Goal: Navigation & Orientation: Understand site structure

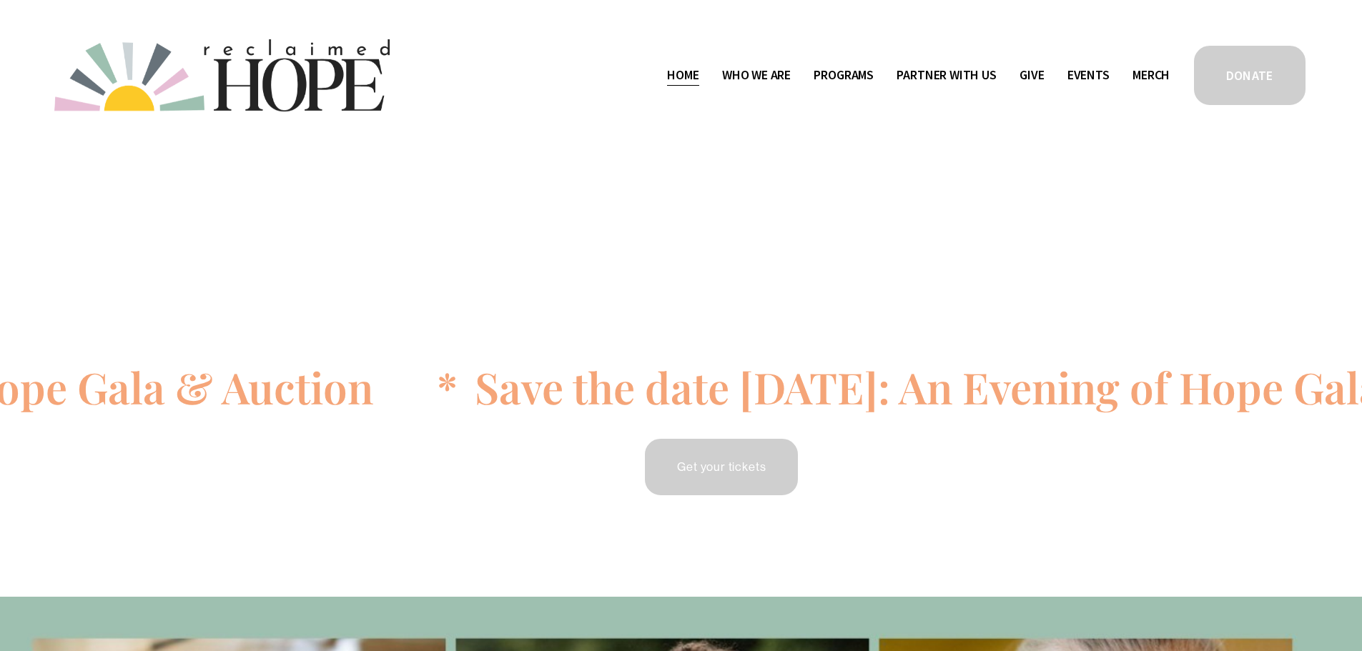
click at [0, 0] on span "Staff & Board" at bounding box center [0, 0] width 0 height 0
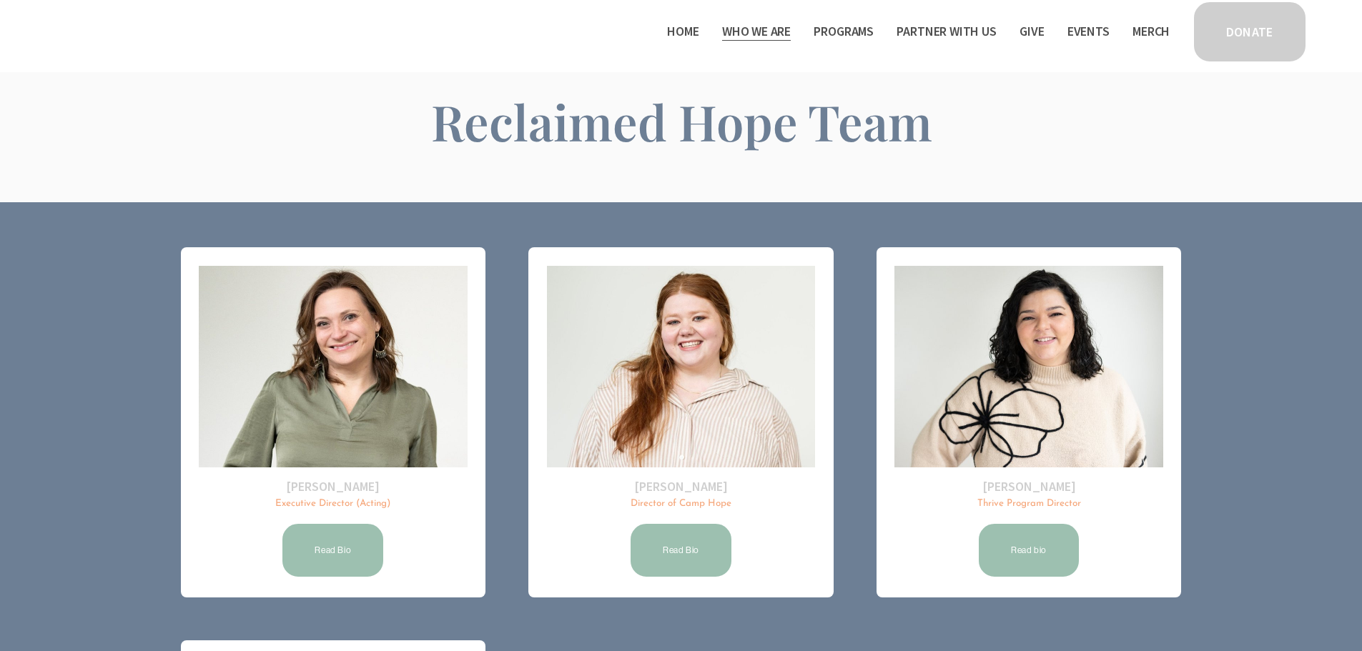
scroll to position [61, 0]
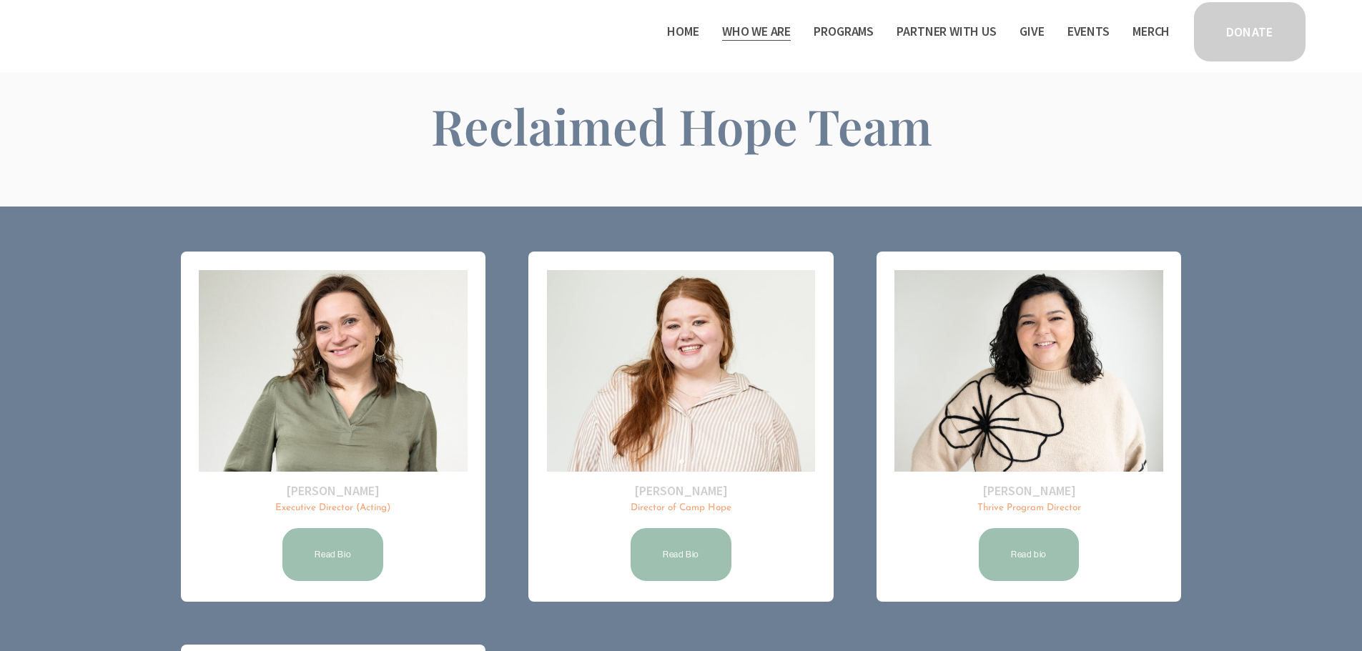
click at [0, 0] on span "Camp Hope" at bounding box center [0, 0] width 0 height 0
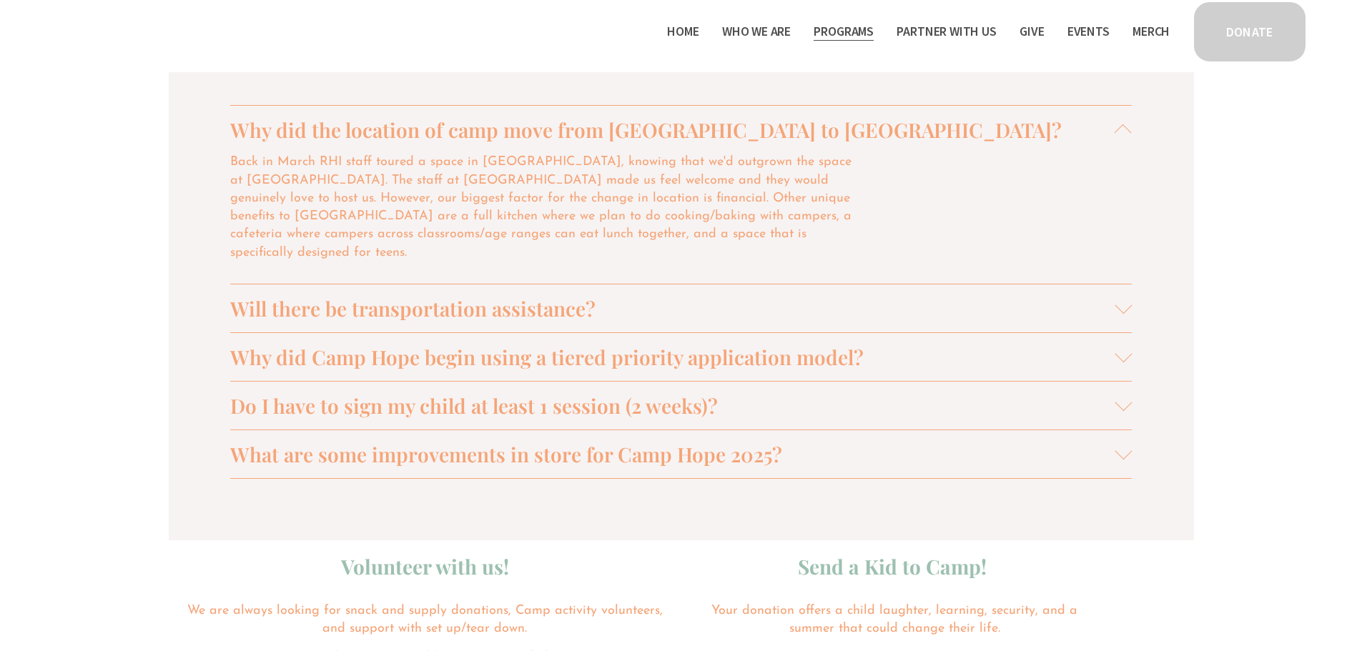
scroll to position [1526, 0]
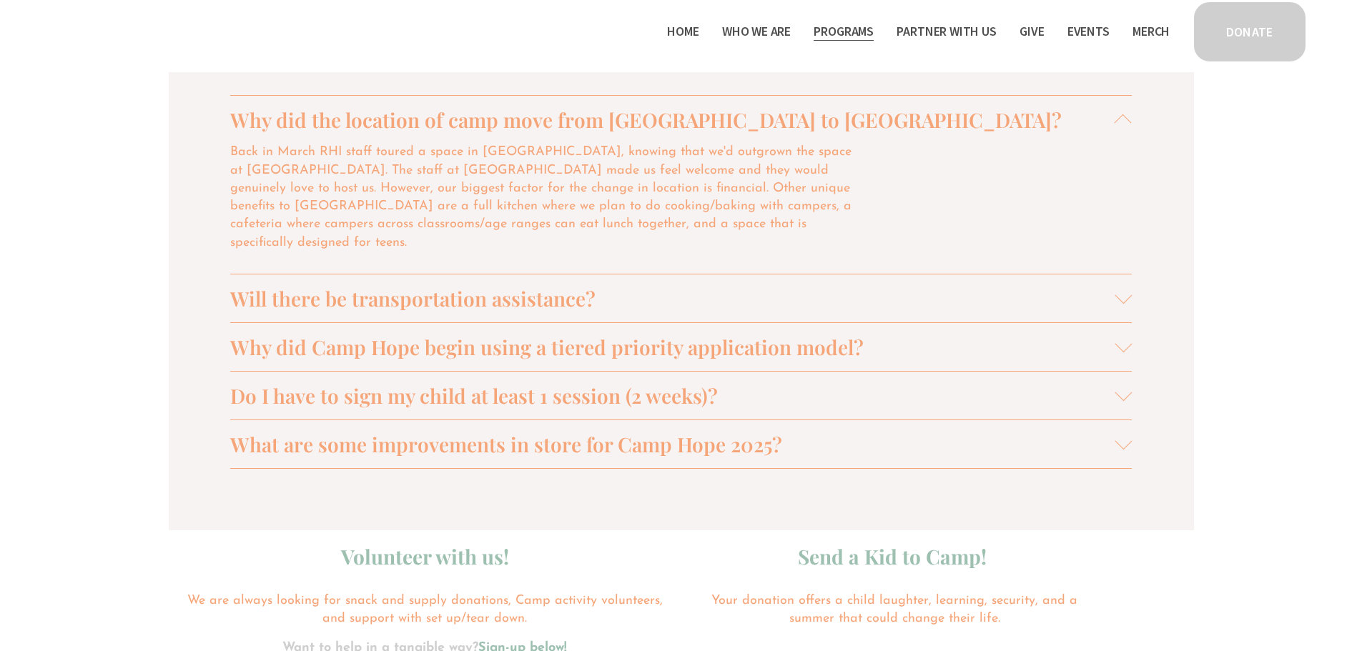
click at [627, 285] on span "Will there be transportation assistance?" at bounding box center [672, 298] width 885 height 26
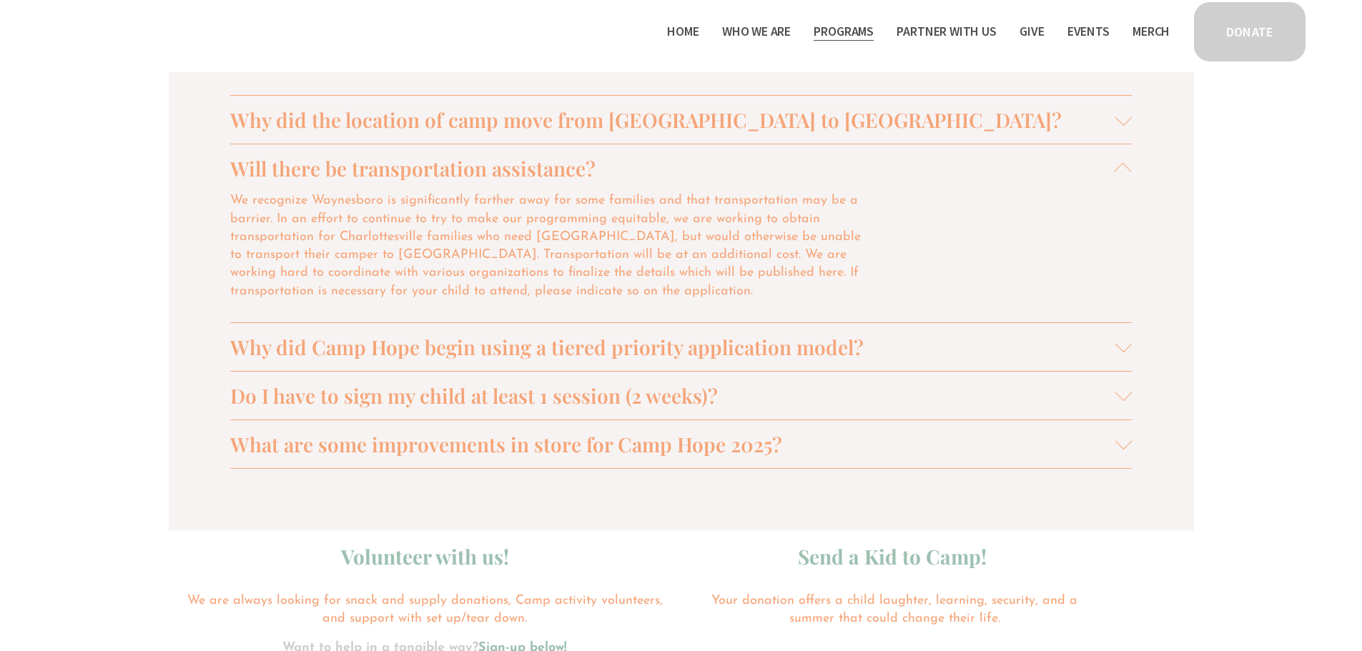
click at [934, 349] on span "Why did Camp Hope begin using a tiered priority application model?" at bounding box center [672, 347] width 885 height 26
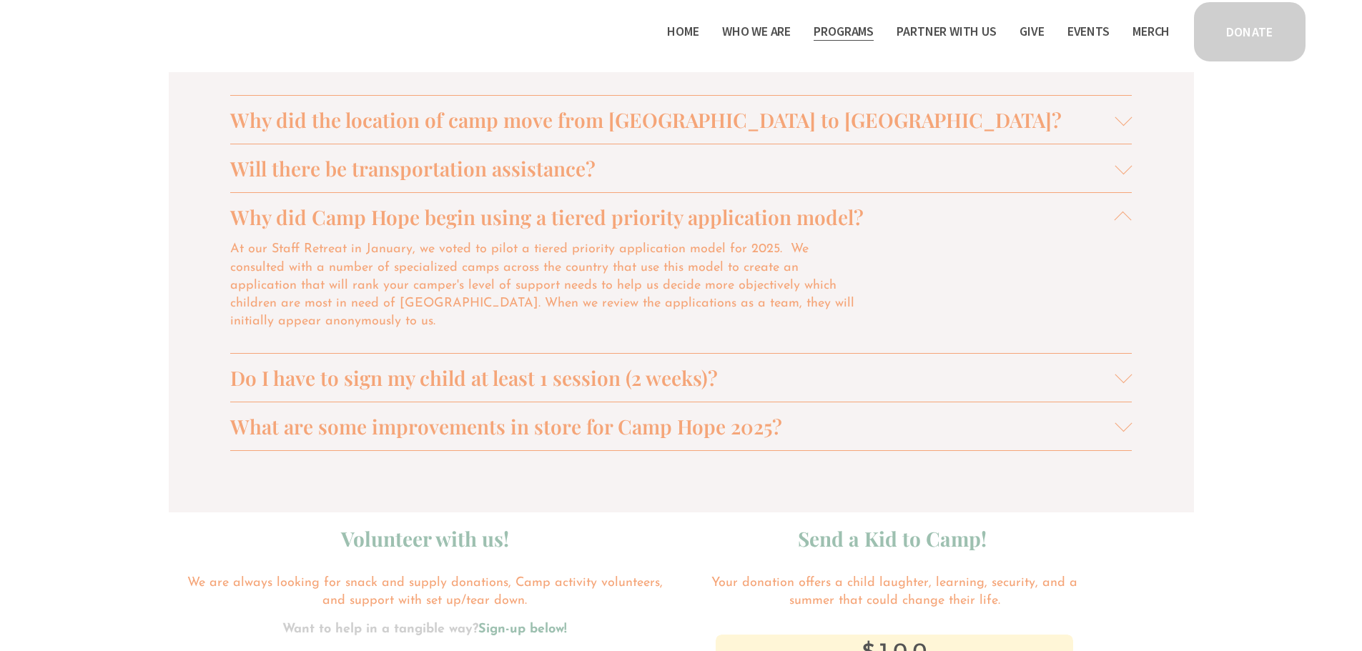
click at [740, 365] on span "Do I have to sign my child at least 1 session (2 weeks)?" at bounding box center [672, 378] width 885 height 26
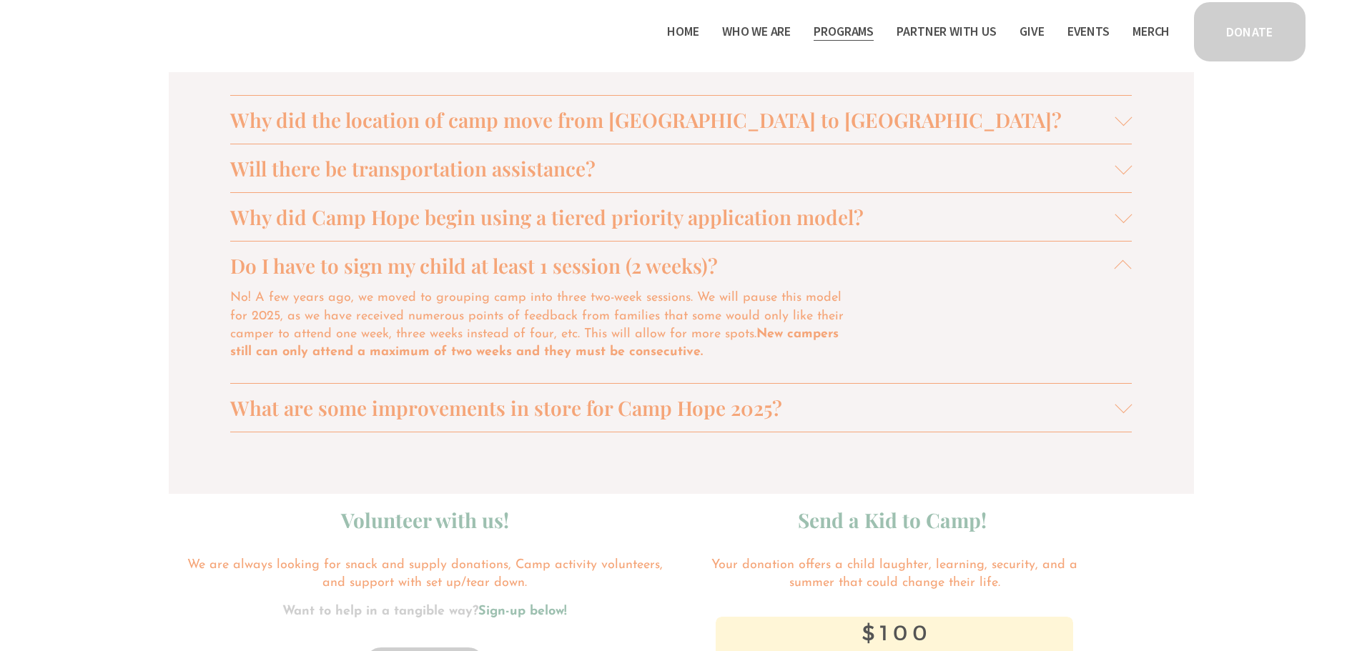
click at [515, 411] on span "What are some improvements in store for Camp Hope 2025?" at bounding box center [672, 408] width 885 height 26
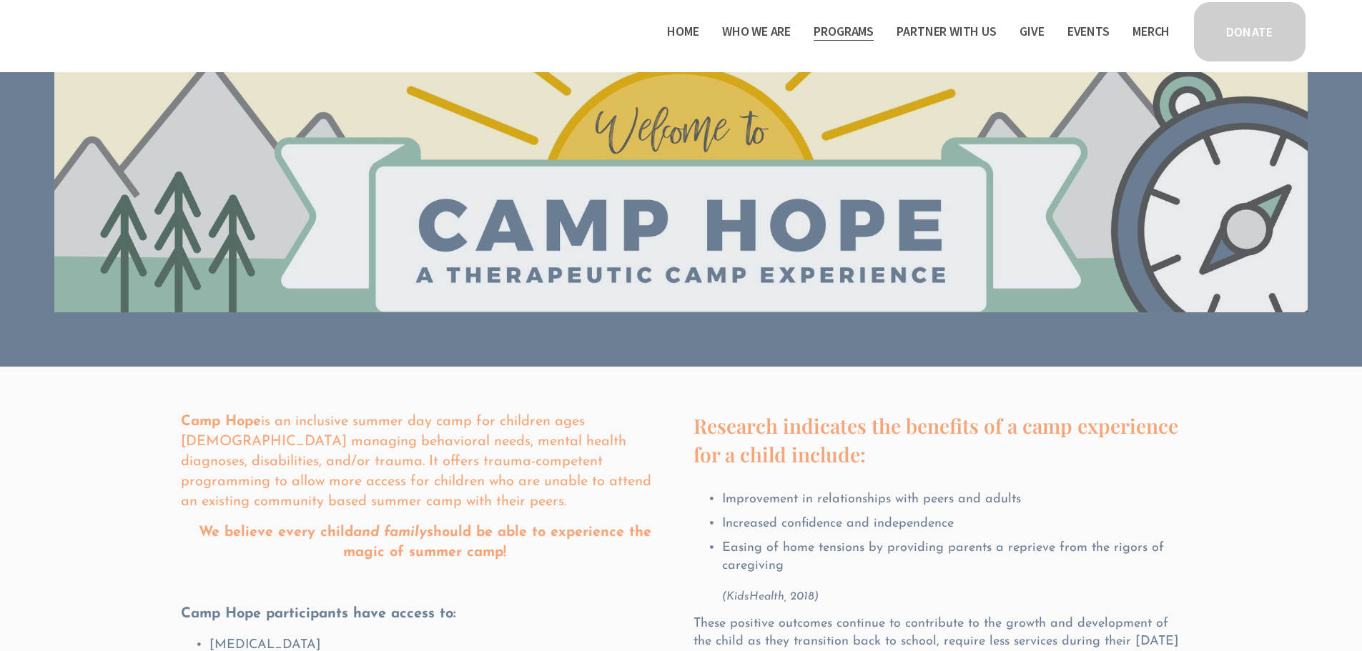
scroll to position [0, 0]
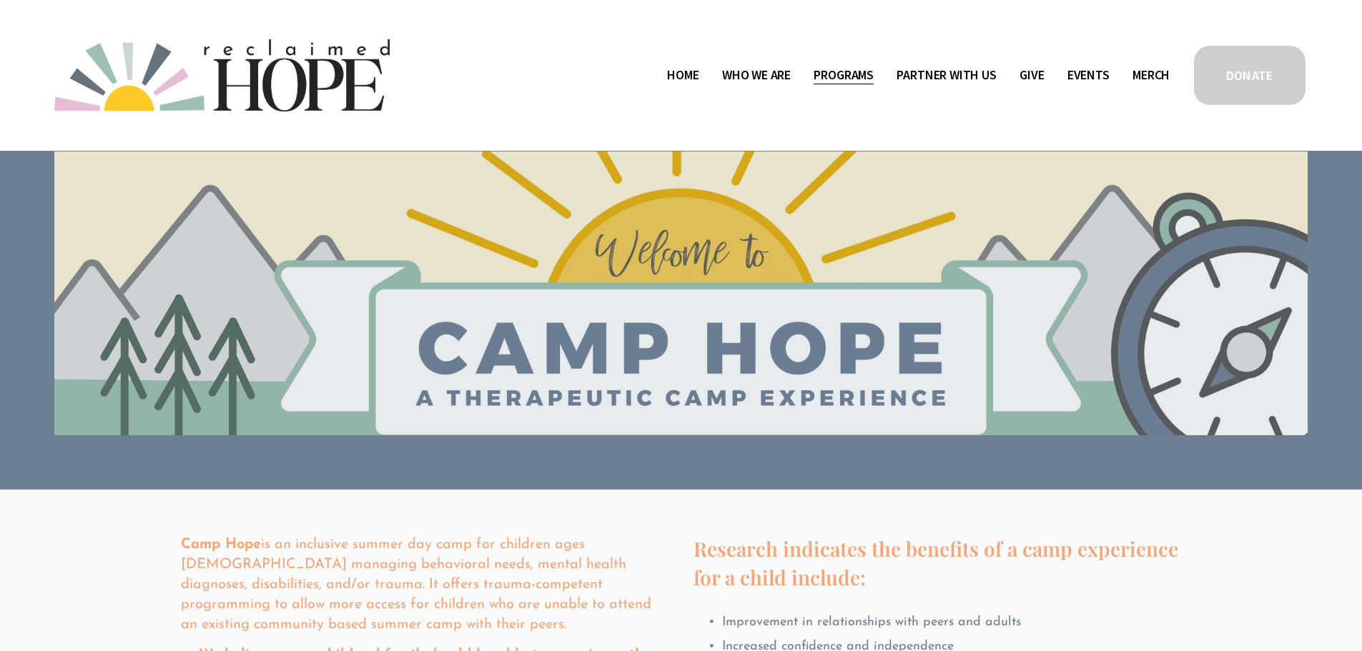
click at [0, 0] on span "Thrive Support Groups" at bounding box center [0, 0] width 0 height 0
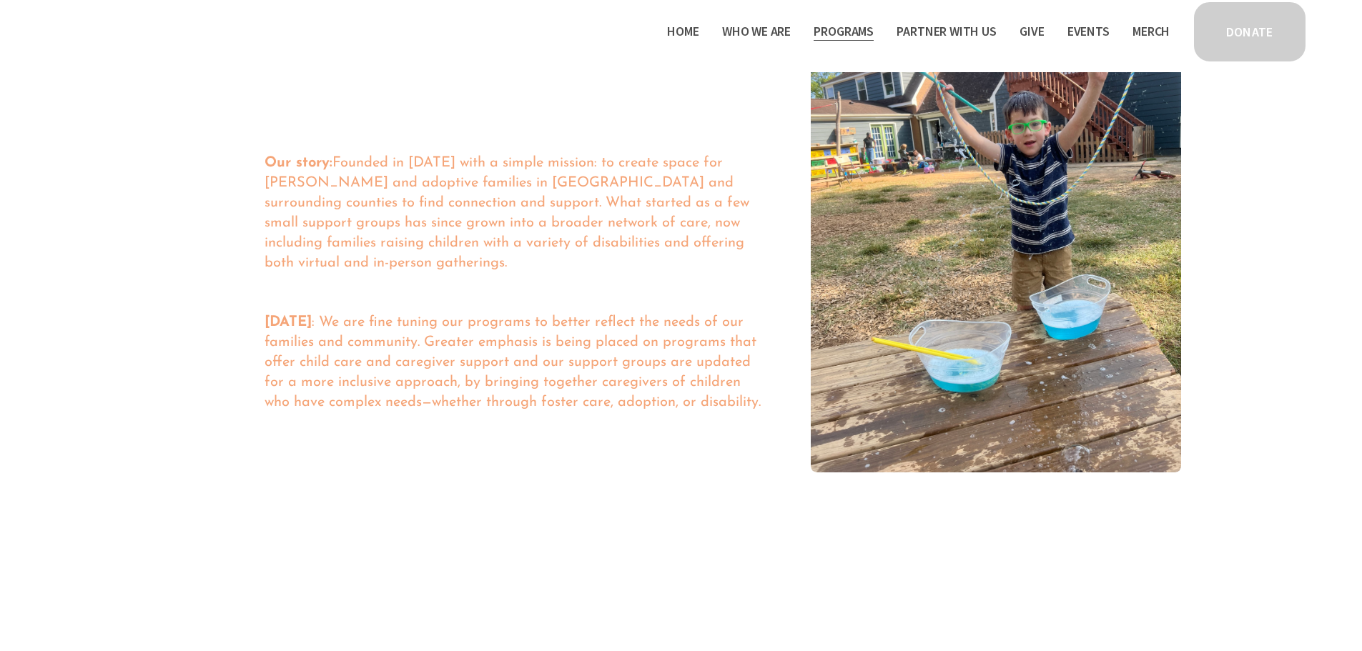
scroll to position [1094, 0]
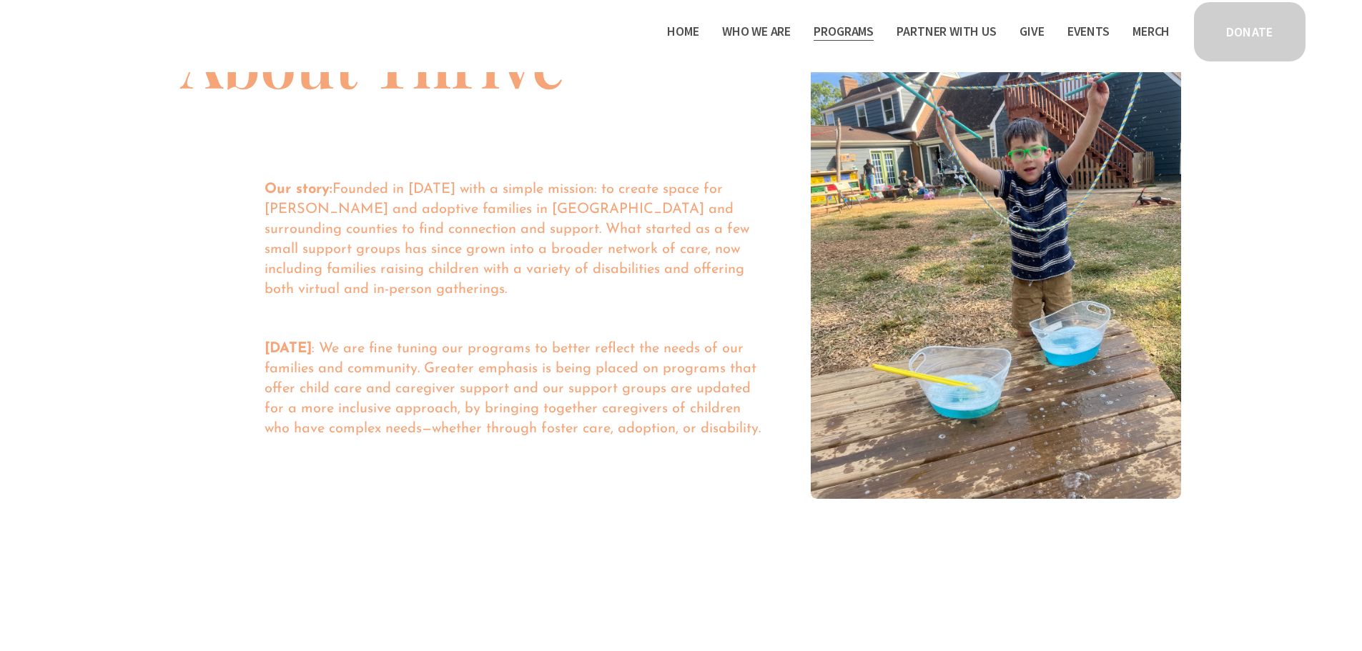
click at [962, 29] on span "Partner With Us" at bounding box center [945, 31] width 99 height 21
click at [954, 31] on span "Partner With Us" at bounding box center [945, 31] width 99 height 21
click at [0, 0] on span "Program Partners" at bounding box center [0, 0] width 0 height 0
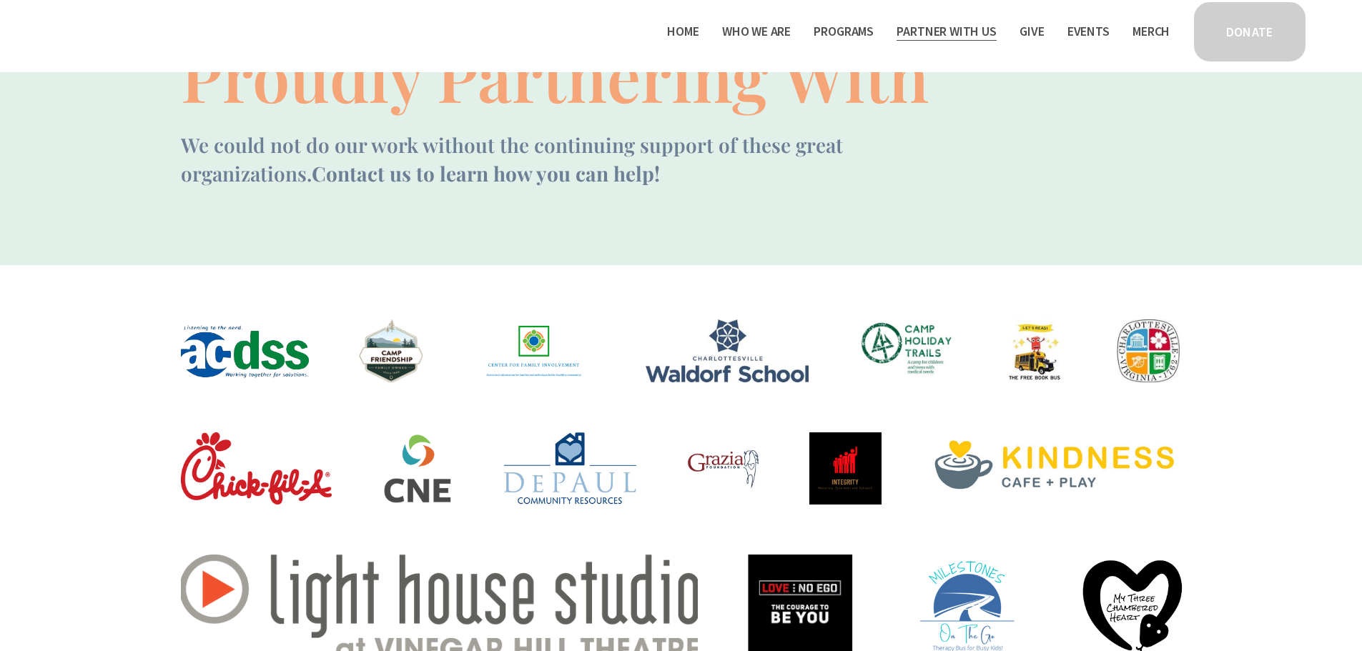
scroll to position [44, 0]
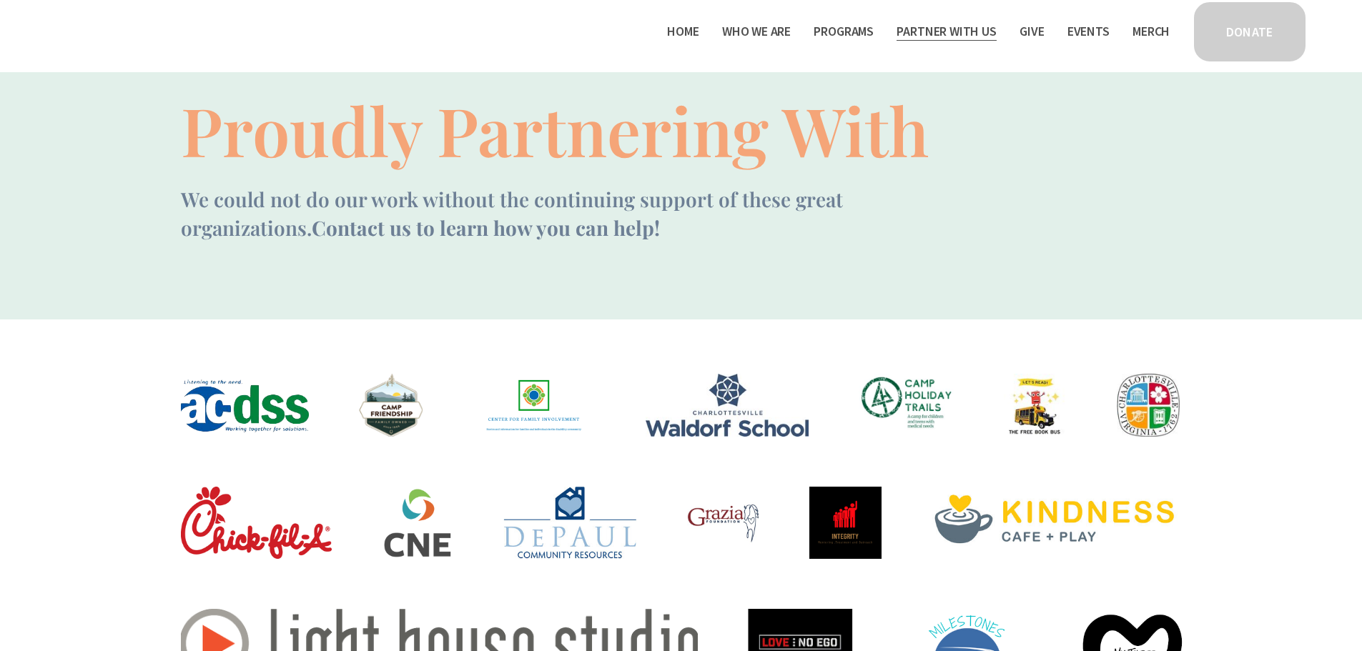
click at [0, 0] on span "Mission Partners" at bounding box center [0, 0] width 0 height 0
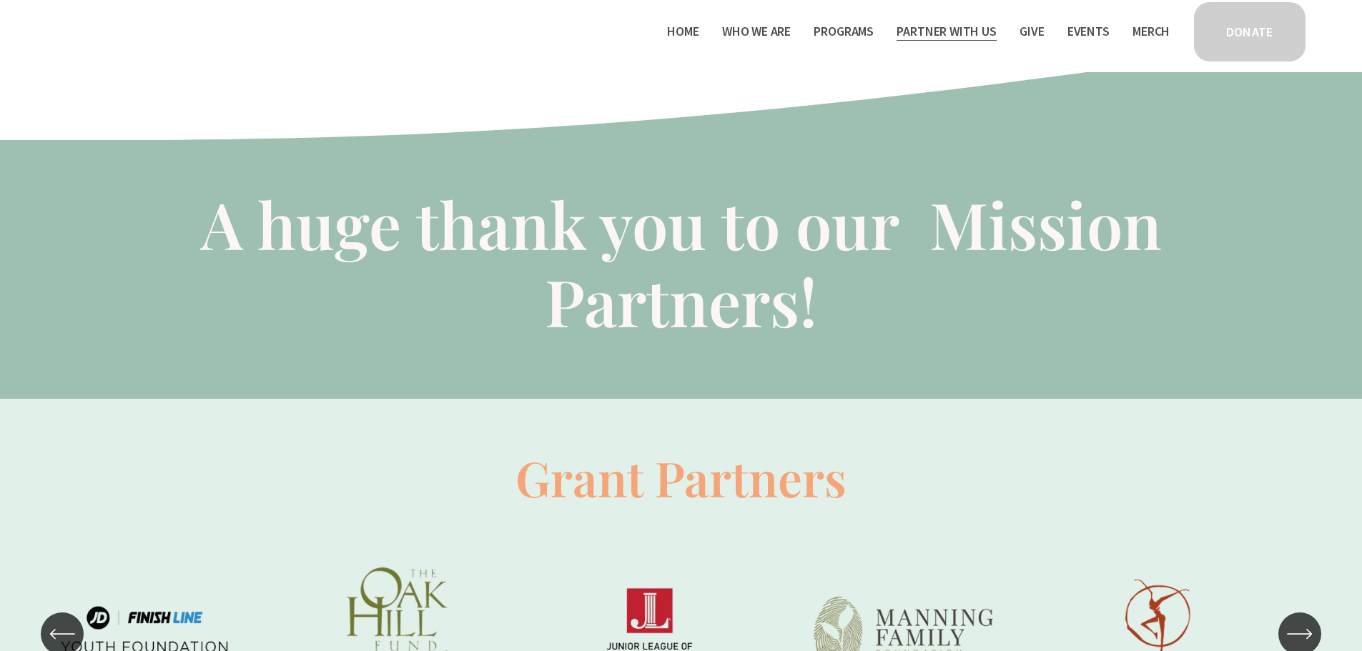
scroll to position [630, 0]
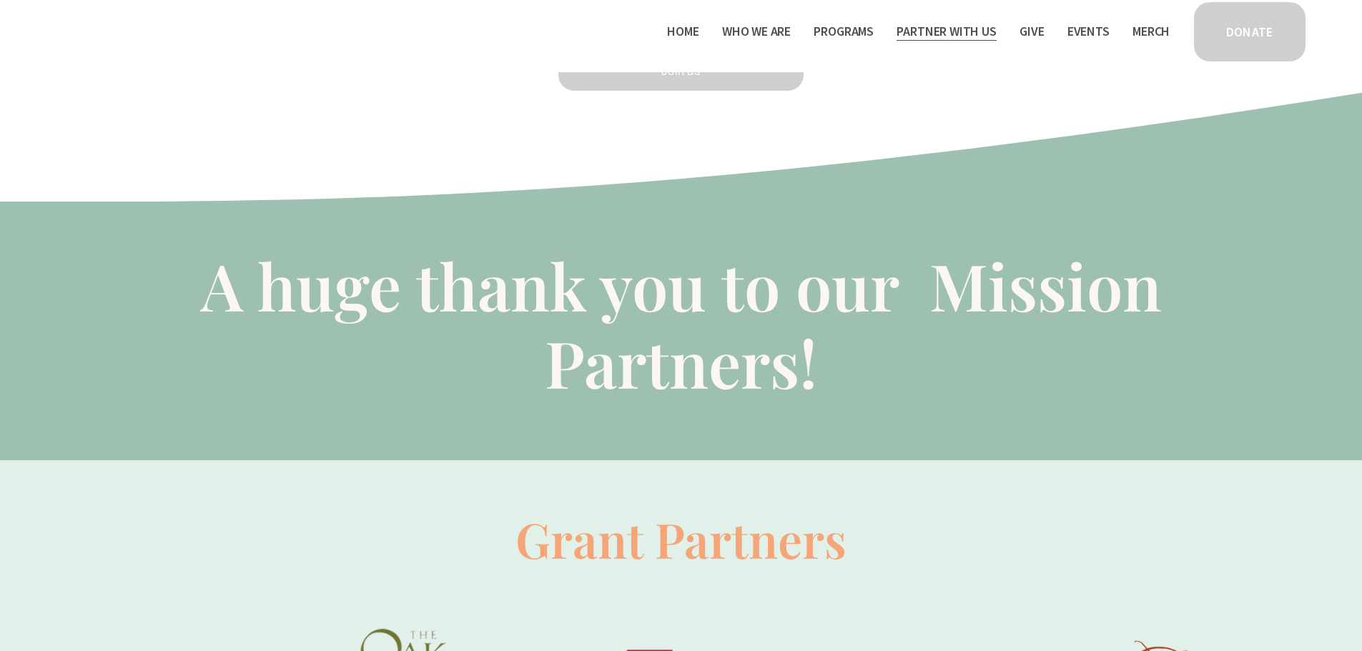
click at [0, 0] on span "Work With Us" at bounding box center [0, 0] width 0 height 0
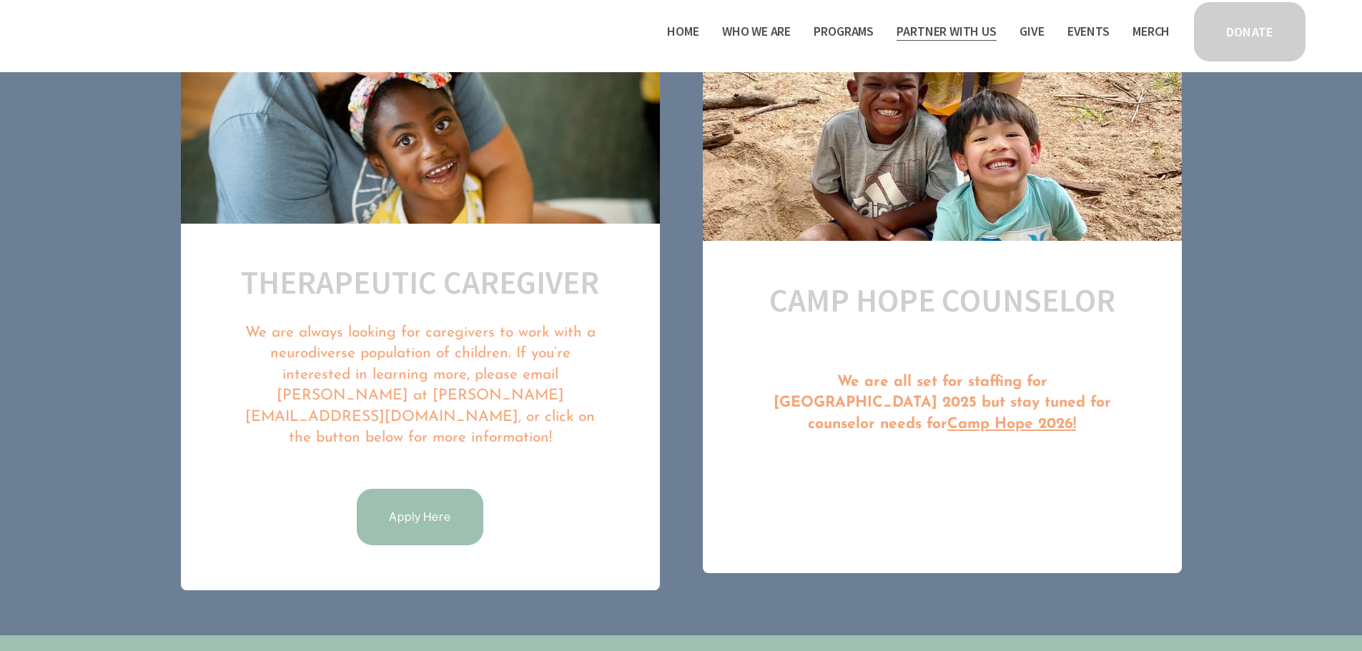
scroll to position [804, 0]
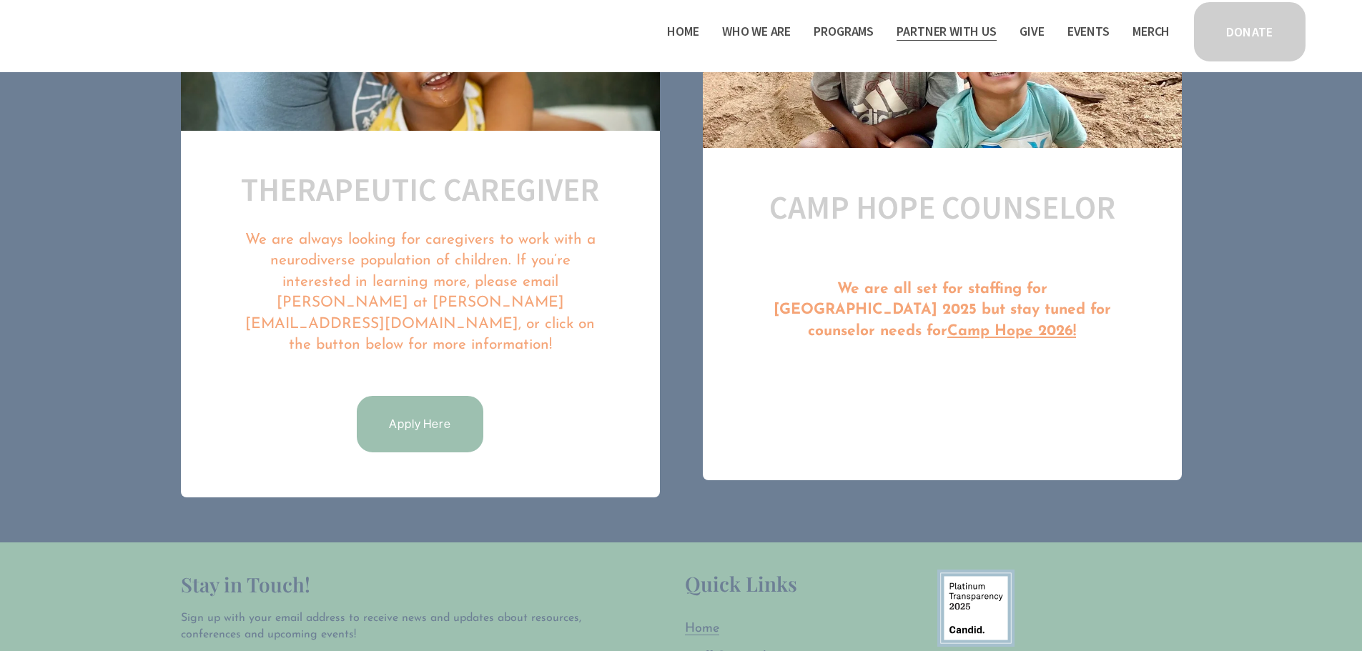
click at [1084, 29] on link "Events" at bounding box center [1088, 31] width 42 height 23
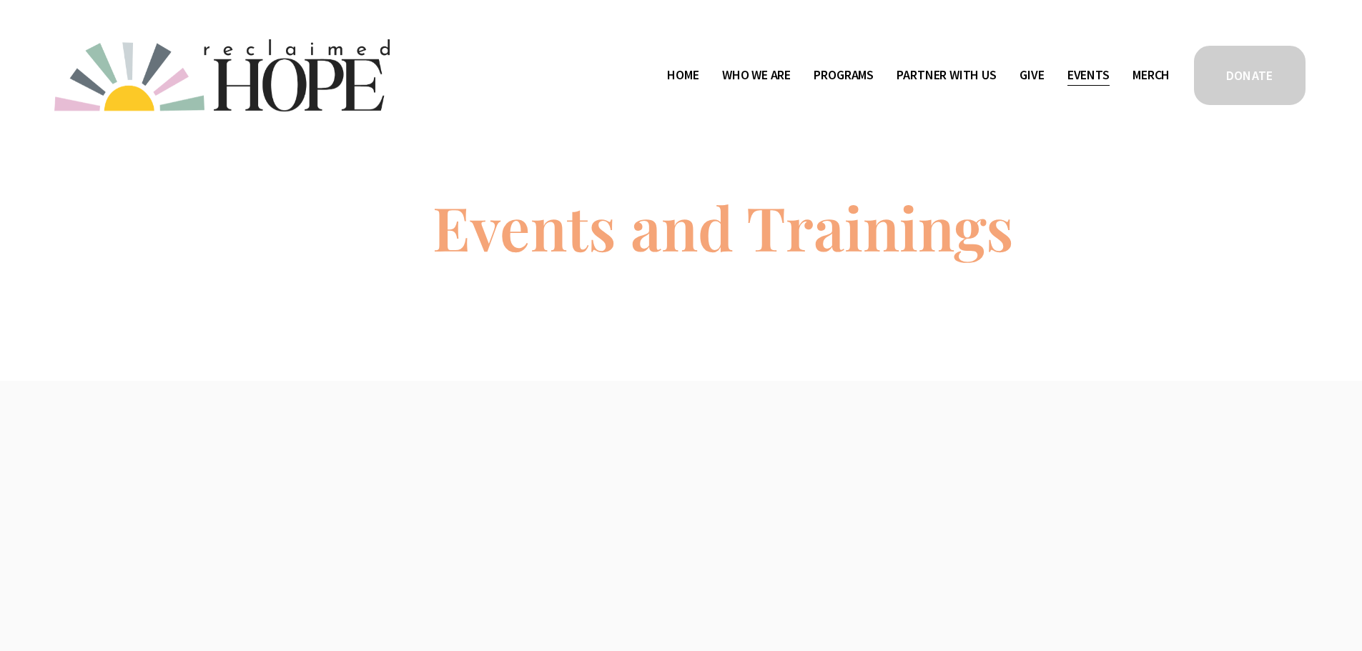
click at [1147, 81] on link "Merch" at bounding box center [1150, 75] width 37 height 23
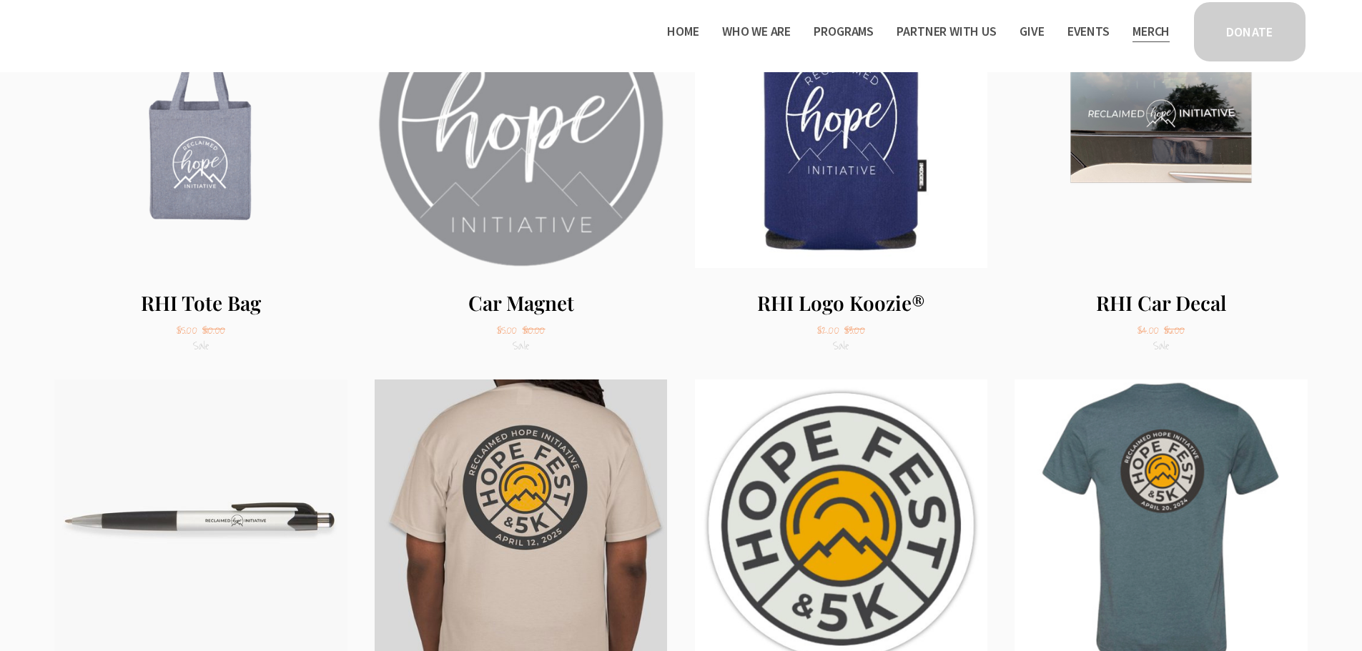
scroll to position [1174, 0]
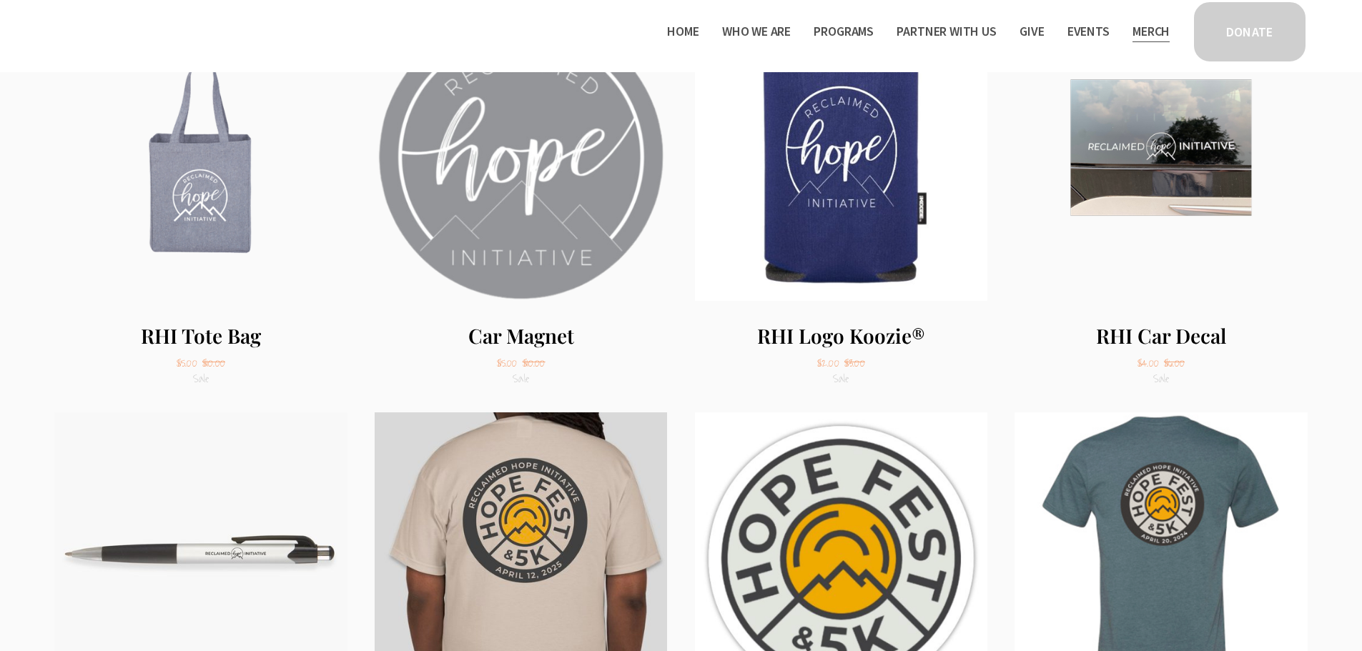
click at [1089, 23] on link "Events" at bounding box center [1088, 31] width 42 height 23
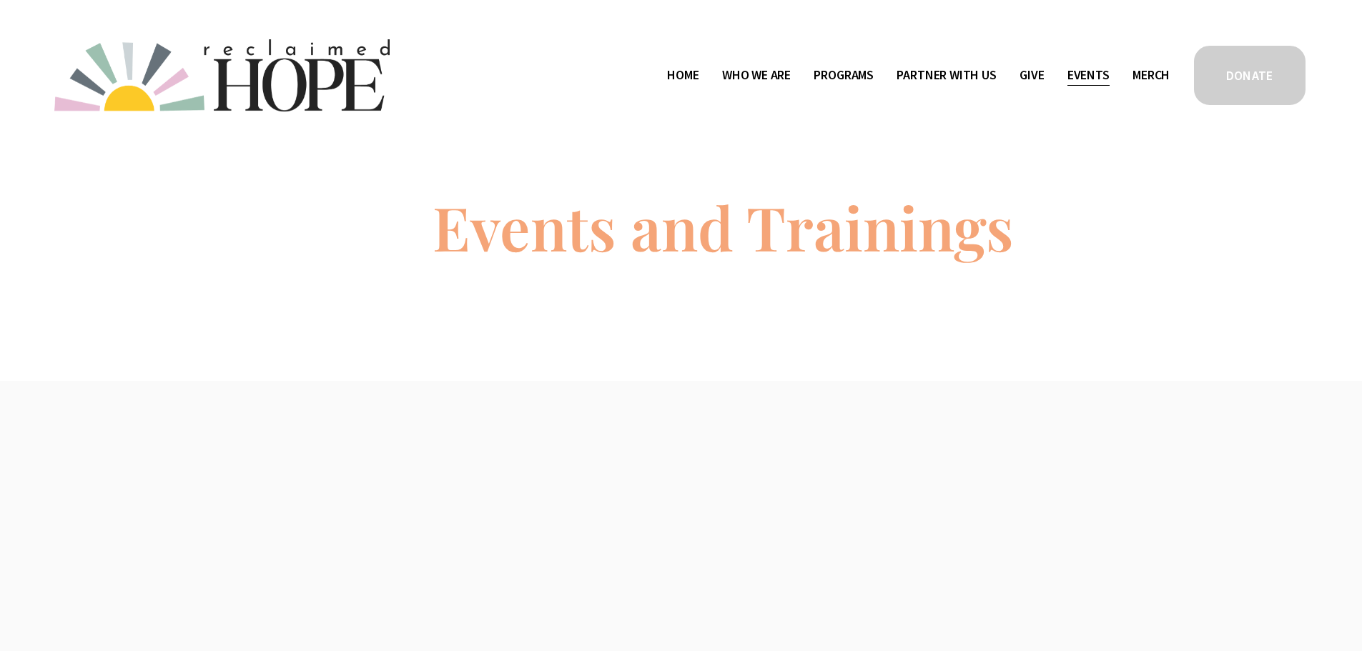
click at [669, 76] on link "Home" at bounding box center [682, 75] width 31 height 23
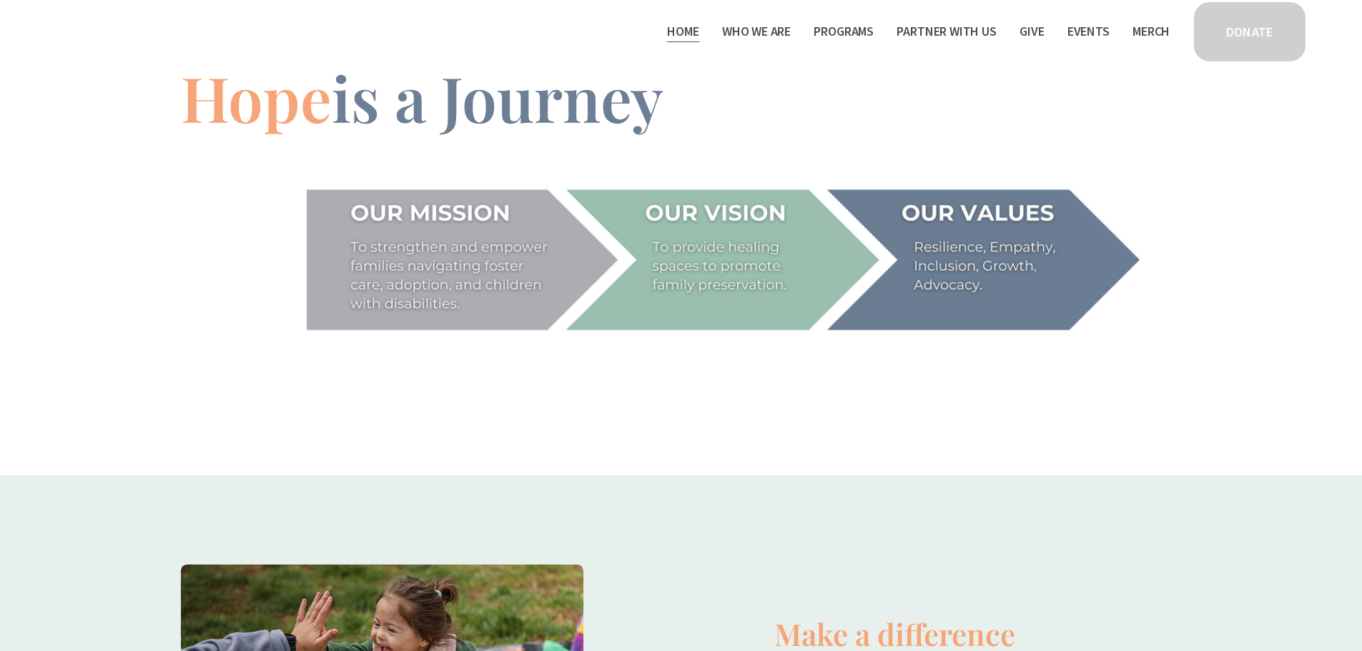
scroll to position [2770, 0]
